Goal: Task Accomplishment & Management: Use online tool/utility

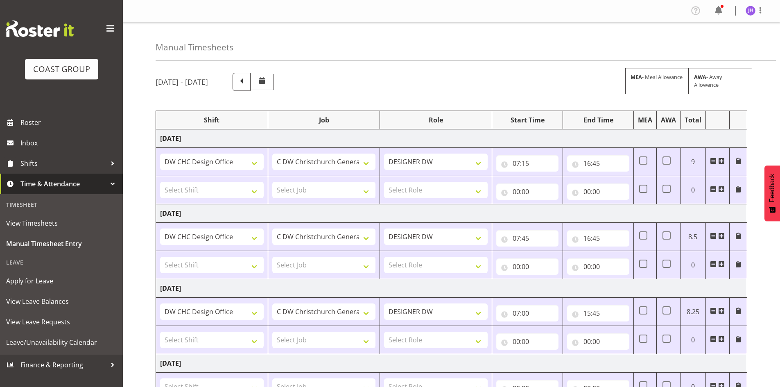
select select "1512"
select select "624"
select select "1512"
select select "624"
select select "1512"
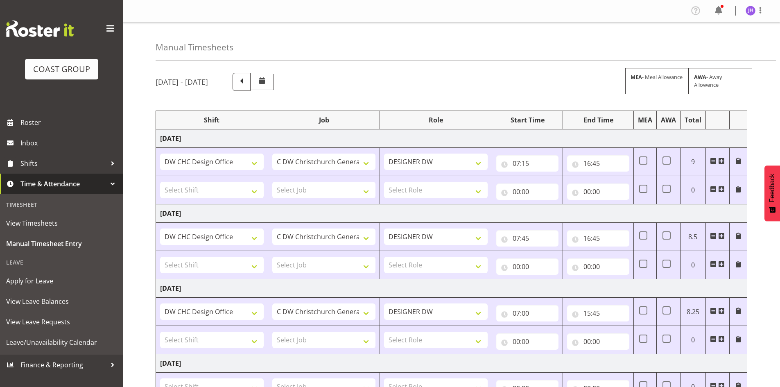
select select "624"
select select "1512"
select select "624"
select select "1512"
select select "624"
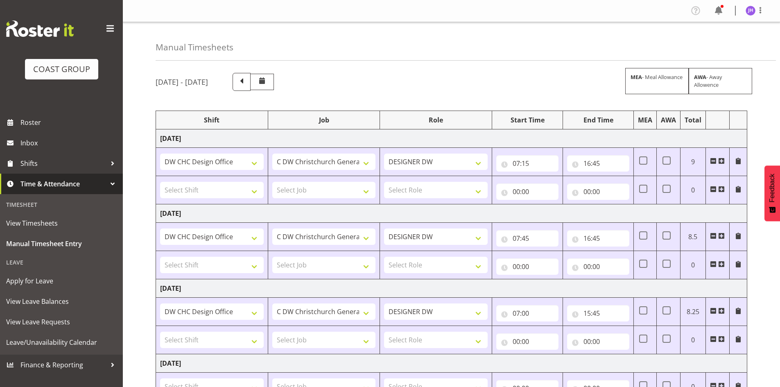
select select "1512"
select select "624"
select select "1512"
select select "624"
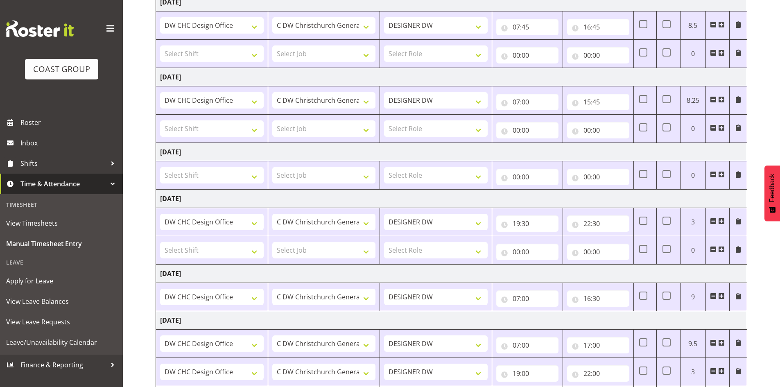
scroll to position [58, 0]
